Goal: Information Seeking & Learning: Learn about a topic

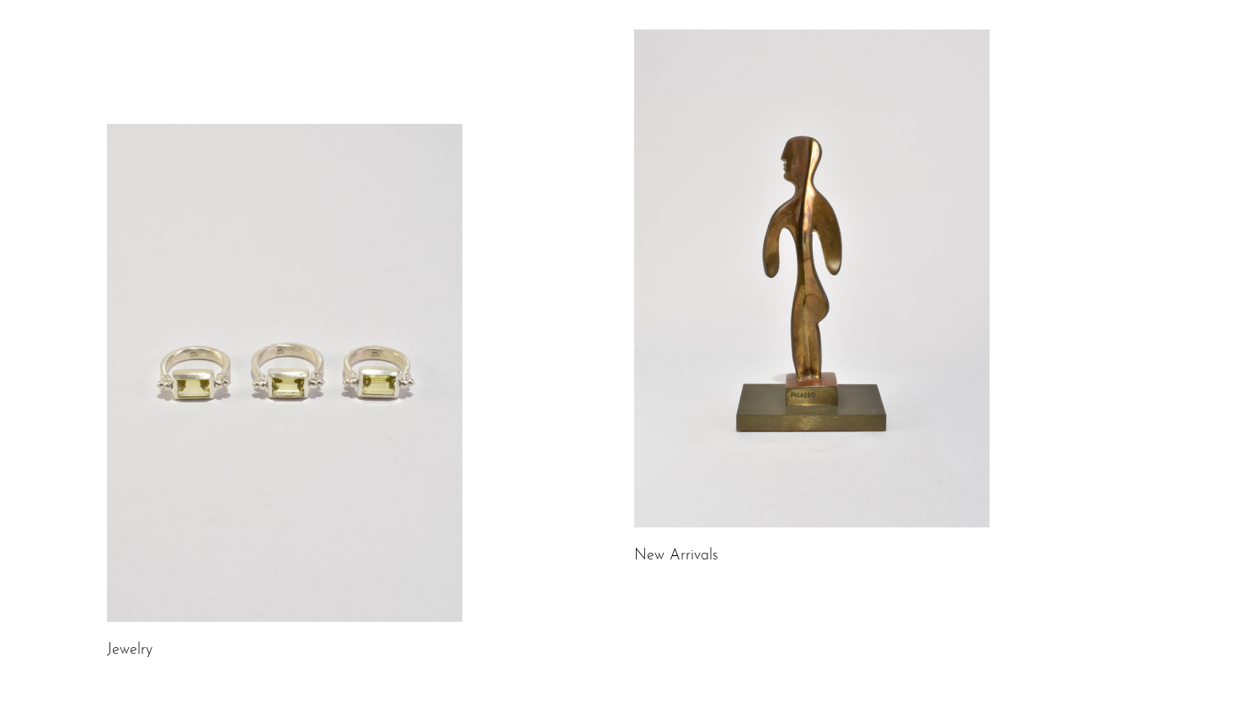
scroll to position [160, 0]
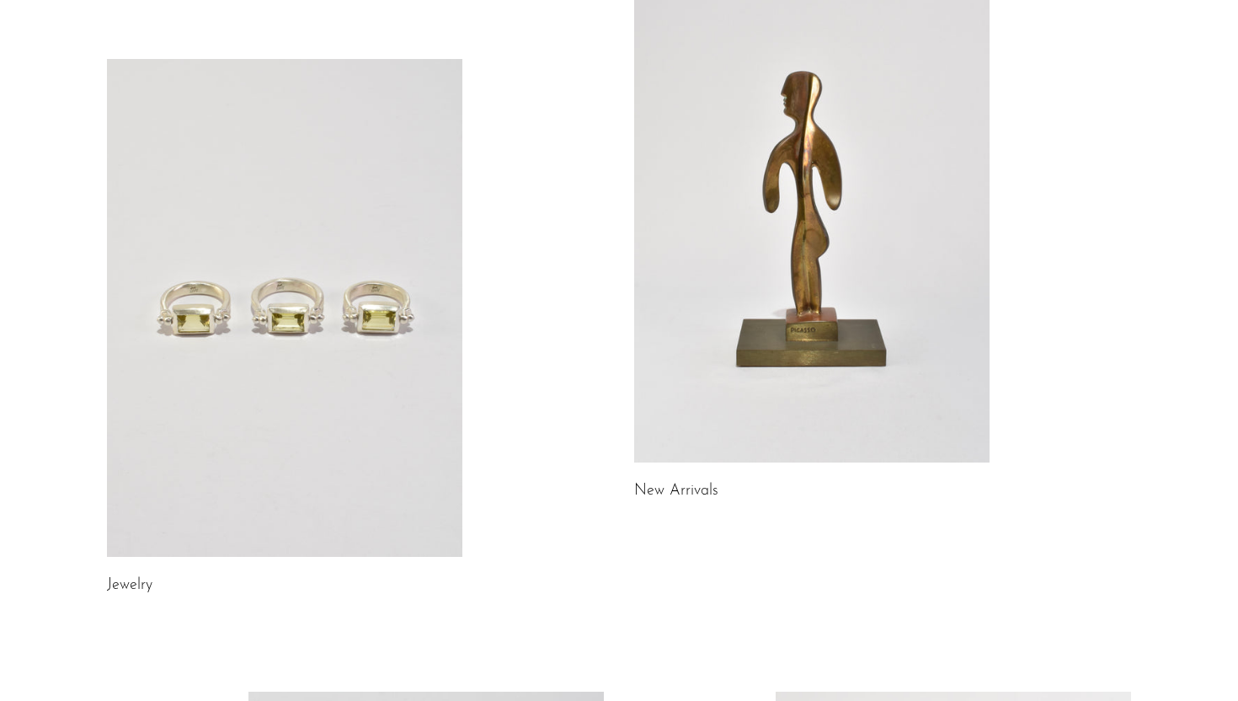
click at [672, 484] on link "New Arrivals" at bounding box center [676, 491] width 84 height 15
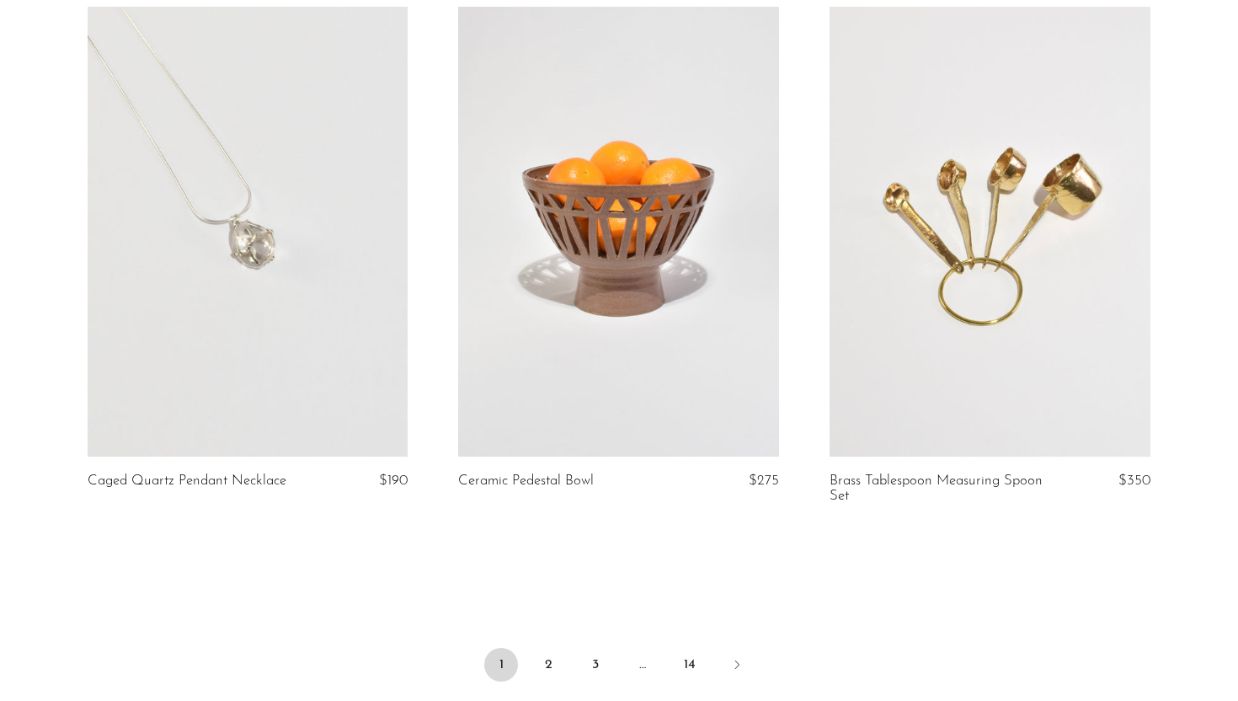
scroll to position [6141, 0]
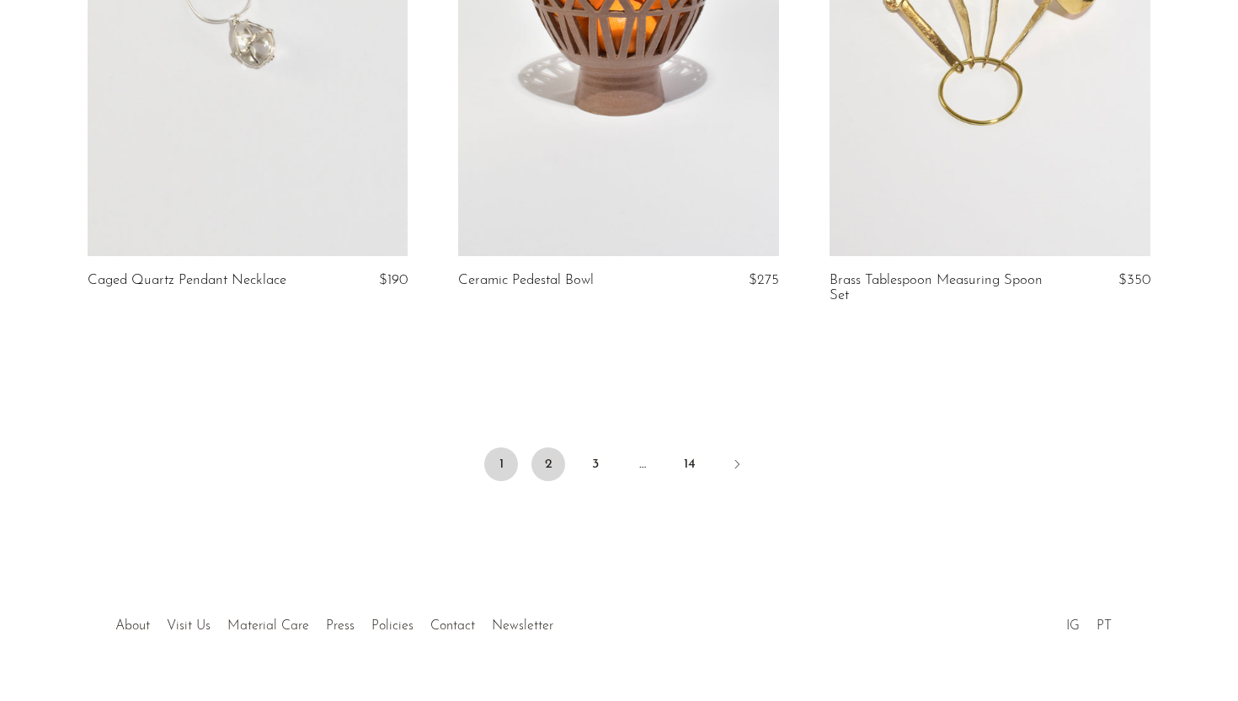
click at [548, 462] on link "2" at bounding box center [549, 464] width 34 height 34
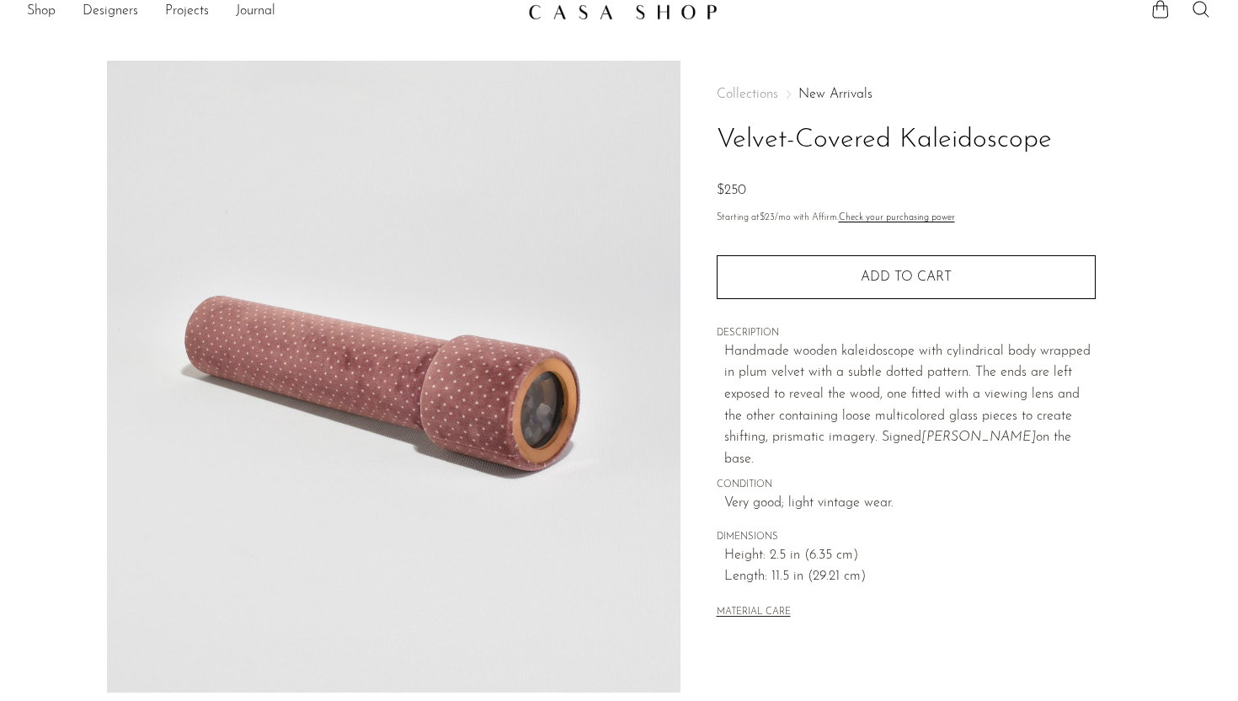
scroll to position [396, 0]
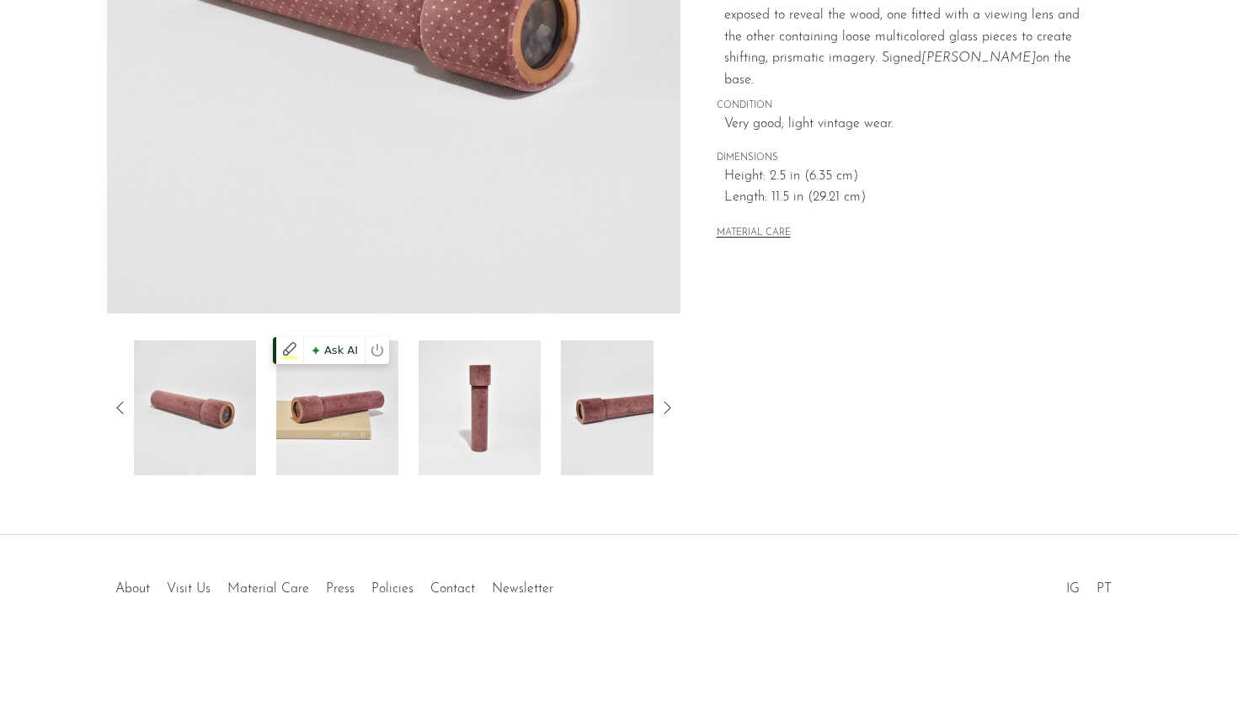
click at [307, 401] on img at bounding box center [337, 407] width 122 height 135
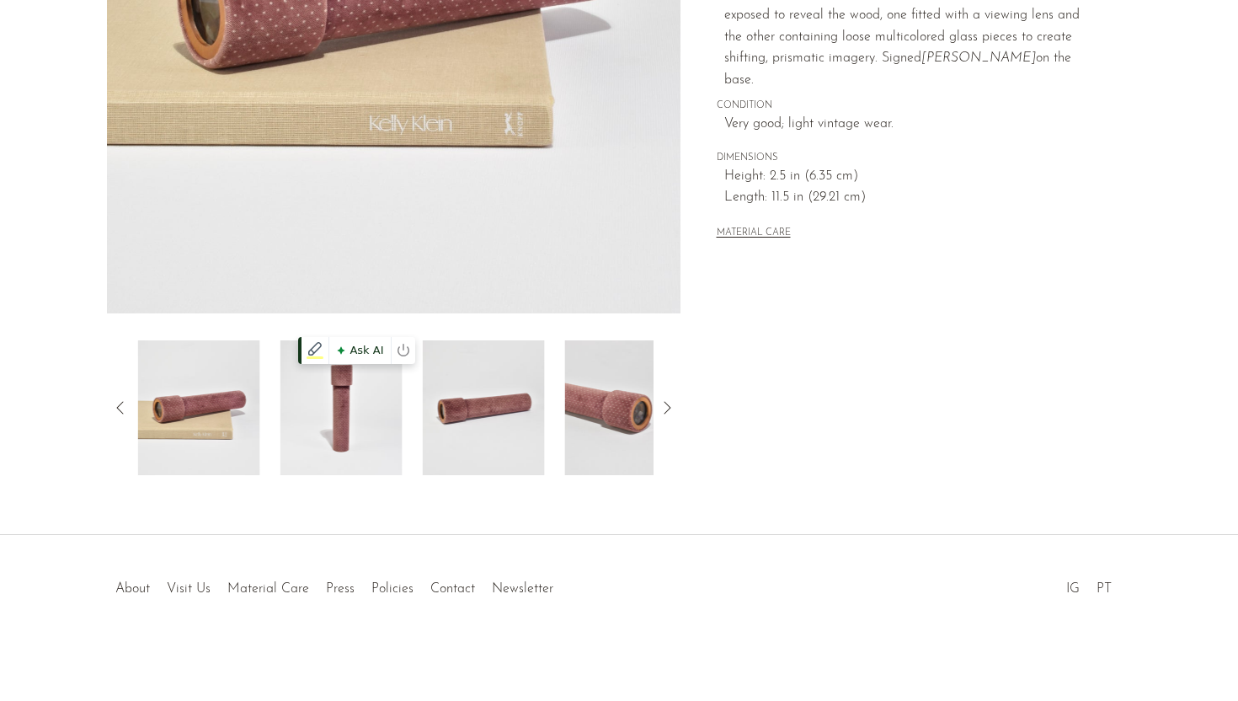
click at [370, 423] on img at bounding box center [342, 407] width 122 height 135
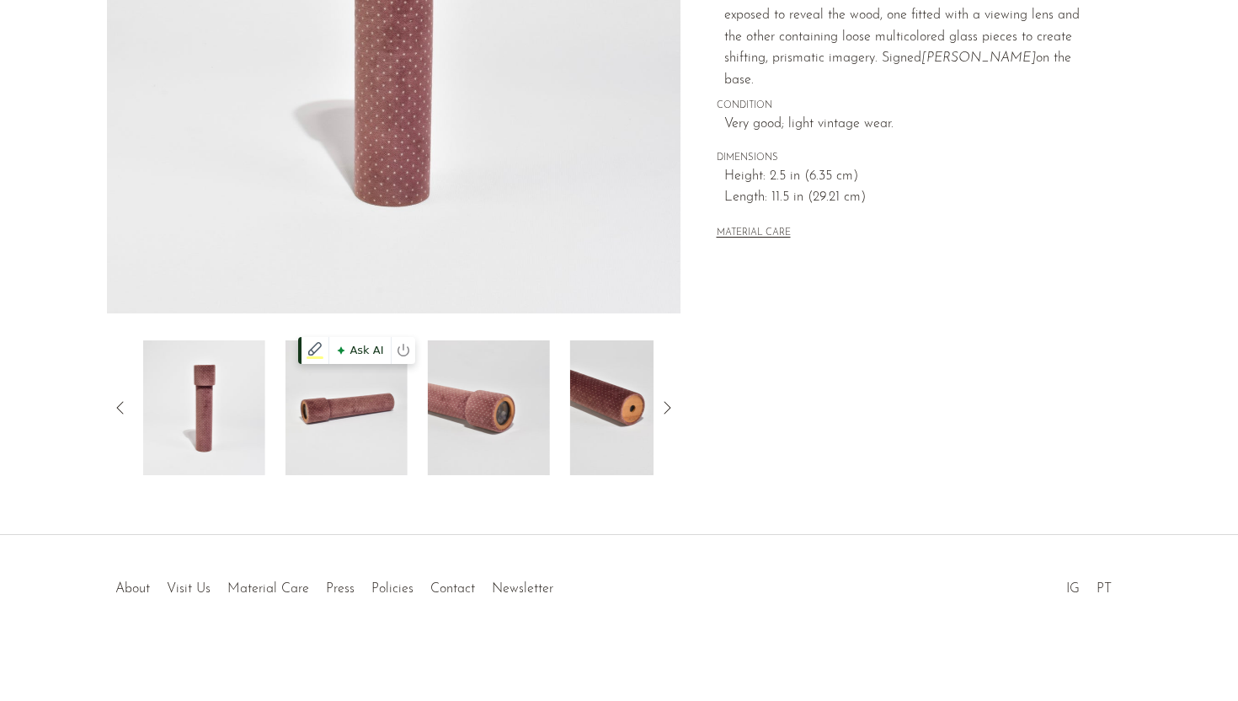
click at [370, 423] on img at bounding box center [347, 407] width 122 height 135
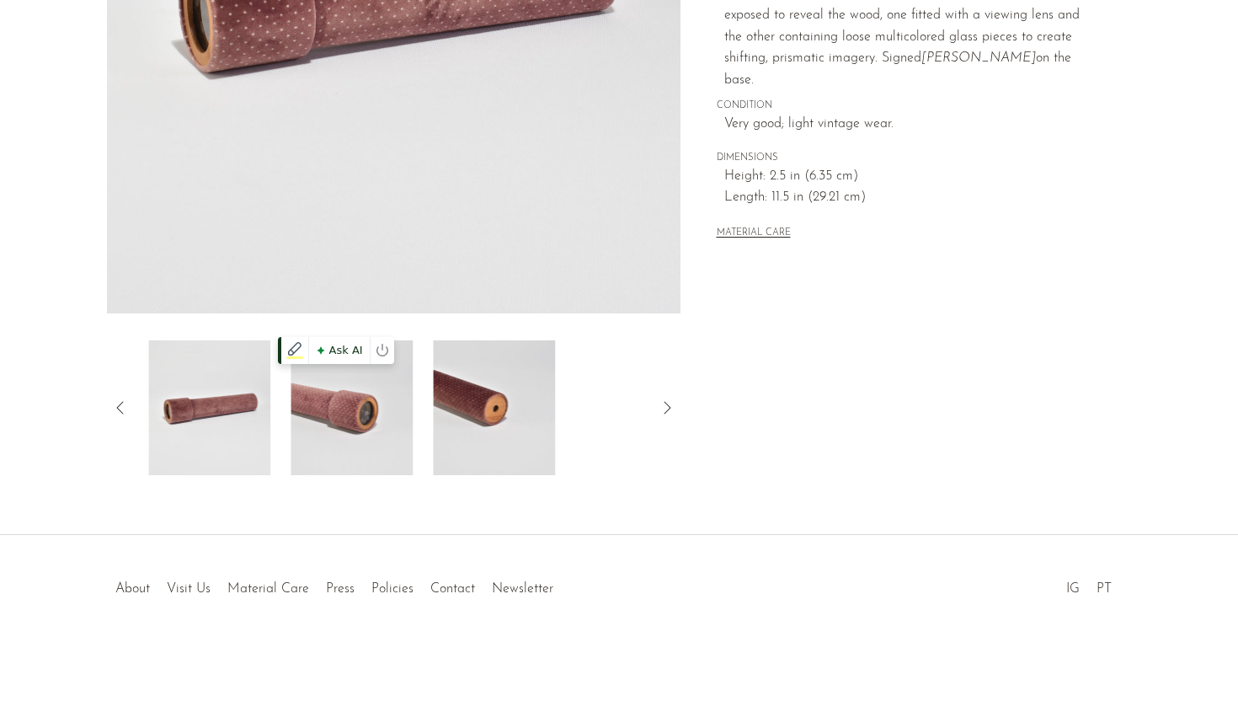
click at [370, 423] on img at bounding box center [352, 407] width 122 height 135
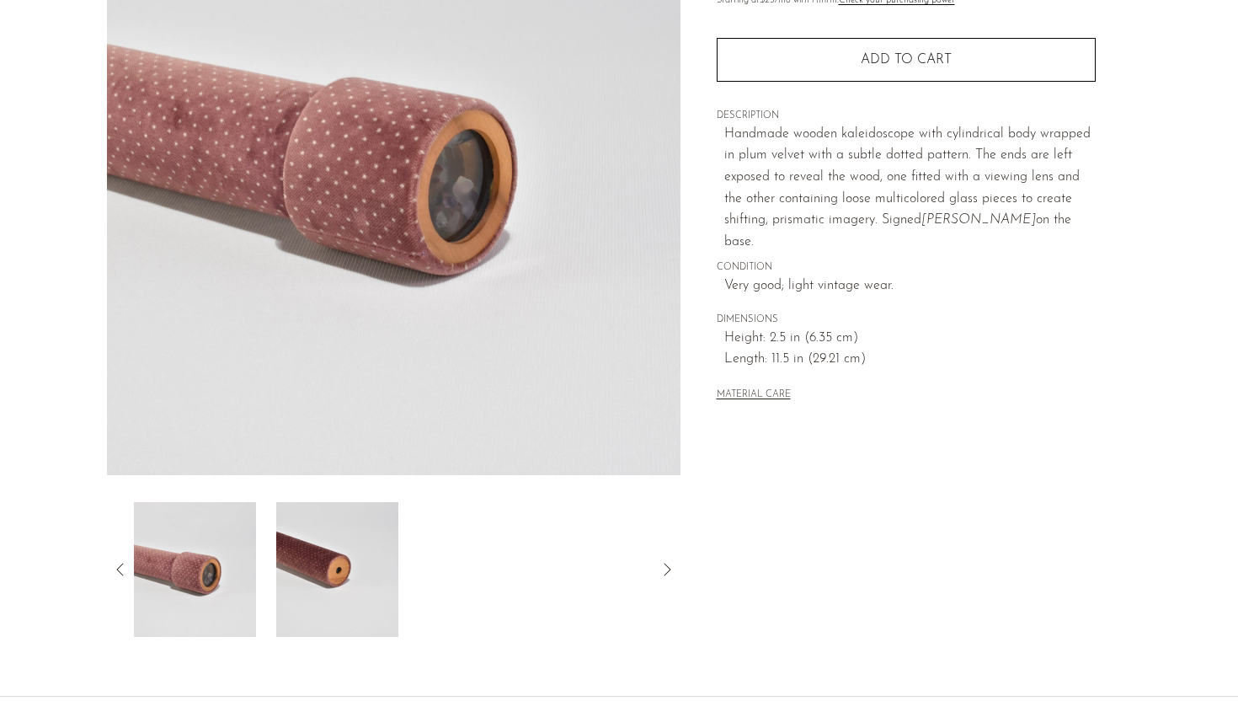
scroll to position [0, 0]
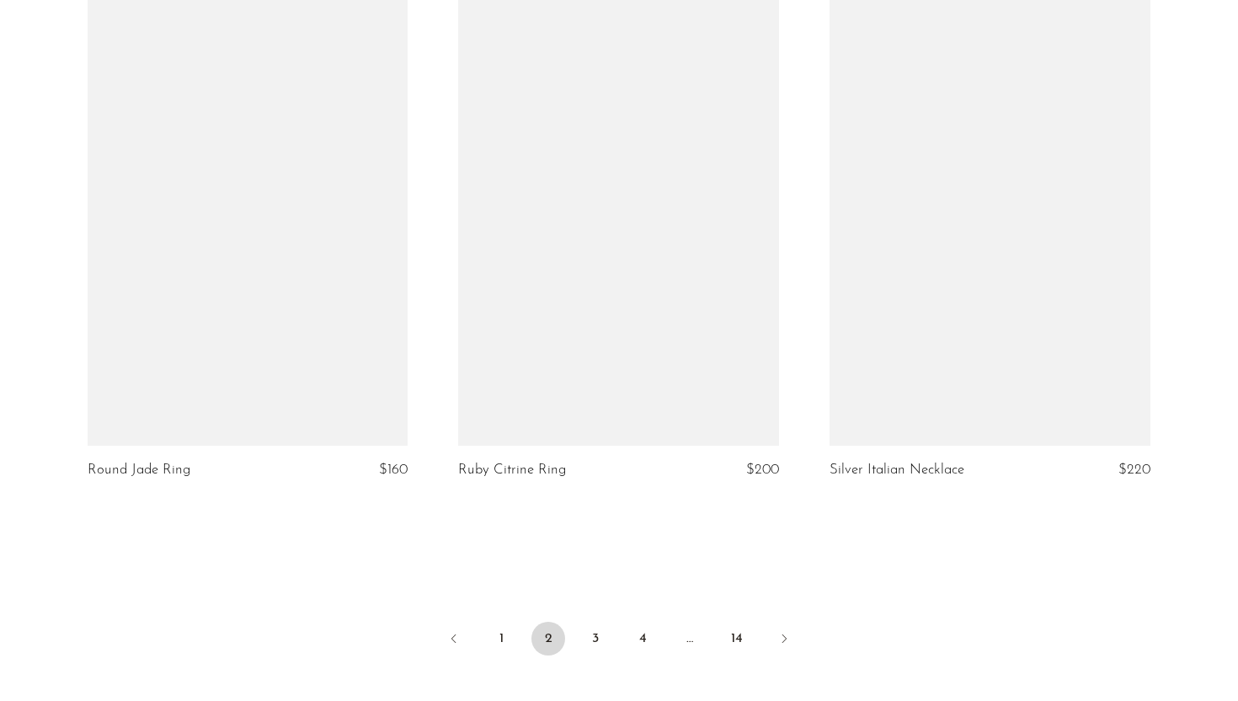
scroll to position [5949, 0]
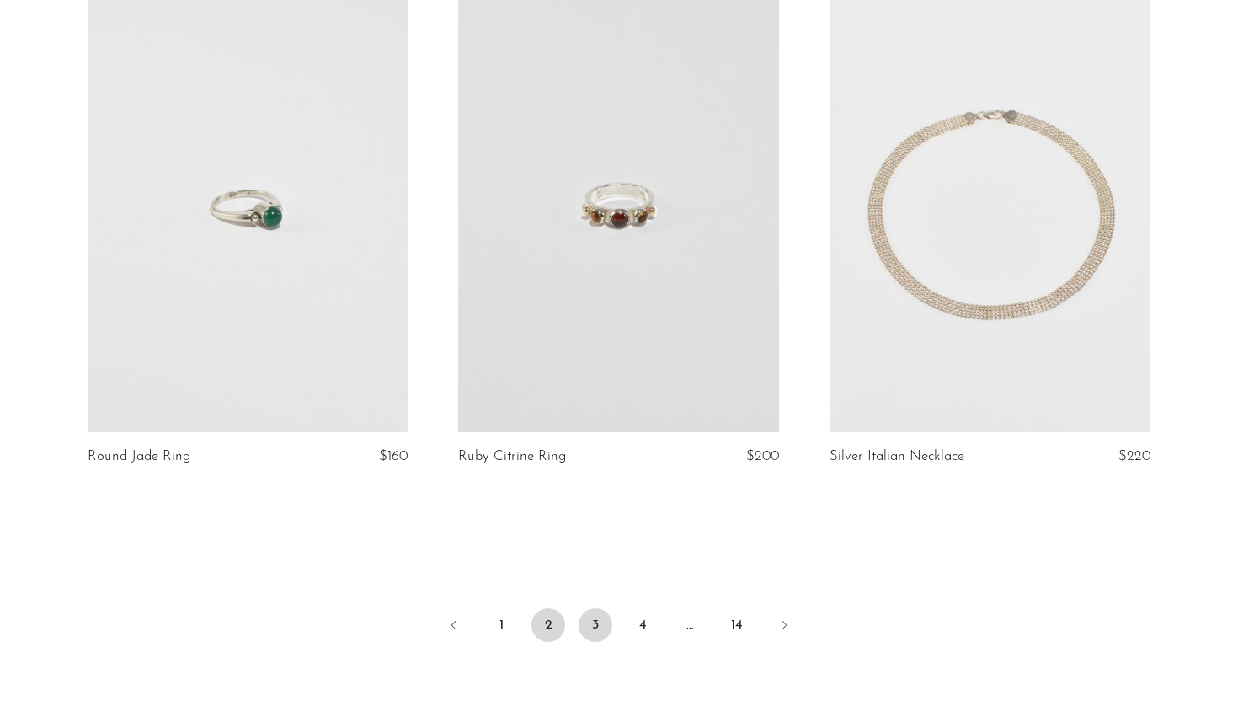
click at [609, 628] on link "3" at bounding box center [596, 625] width 34 height 34
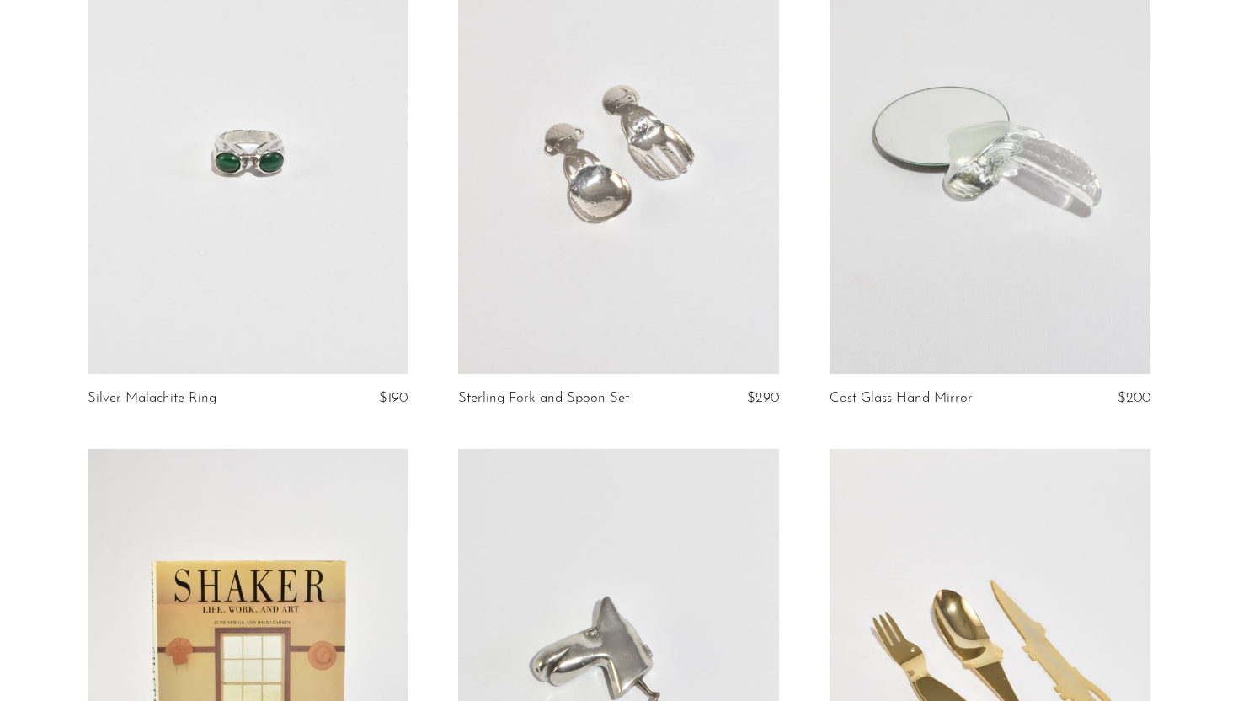
scroll to position [722, 0]
